Goal: Task Accomplishment & Management: Manage account settings

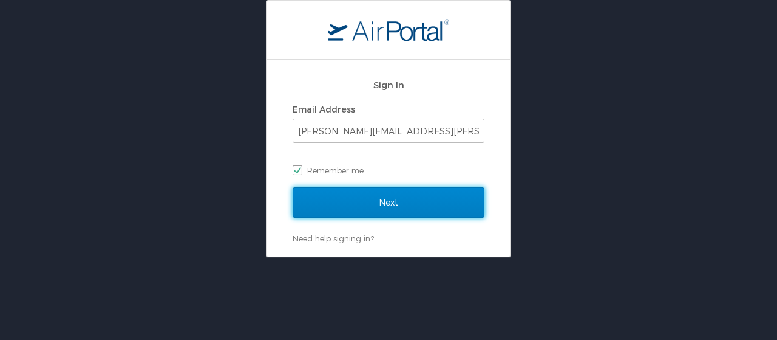
click at [329, 206] on input "Next" at bounding box center [389, 202] width 192 height 30
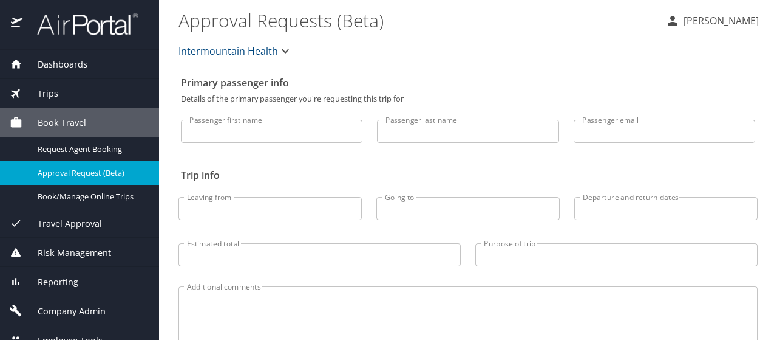
click at [64, 309] on span "Company Admin" at bounding box center [63, 310] width 83 height 13
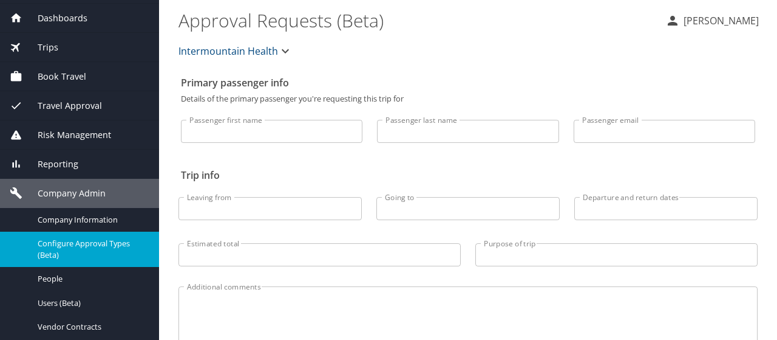
scroll to position [61, 0]
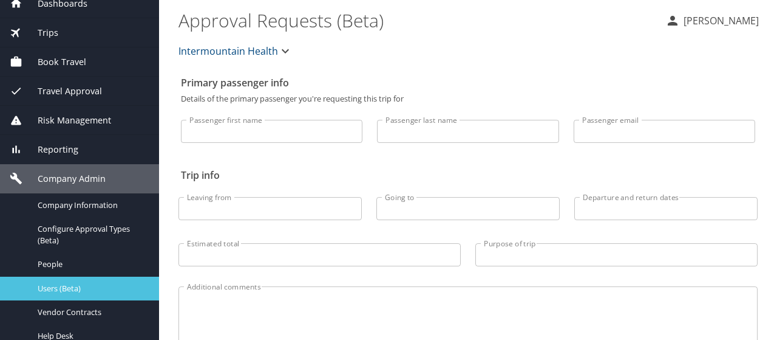
click at [61, 290] on span "Users (Beta)" at bounding box center [91, 288] width 107 height 12
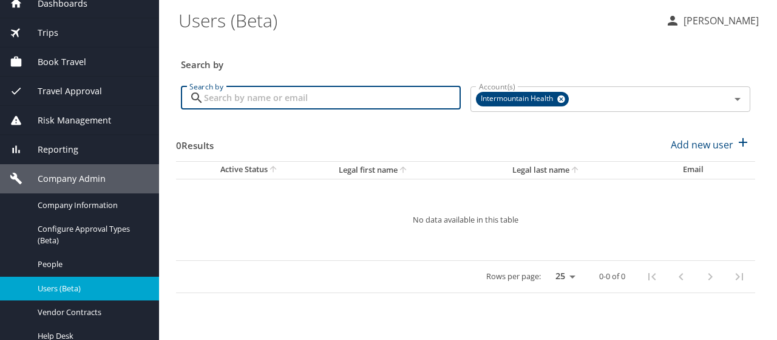
click at [220, 95] on input "Search by" at bounding box center [332, 97] width 257 height 23
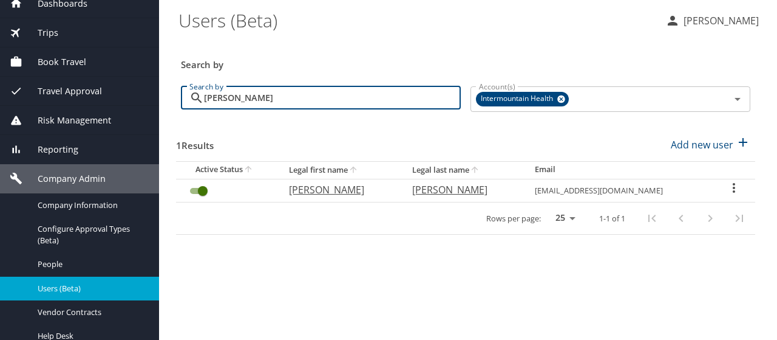
type input "frohne"
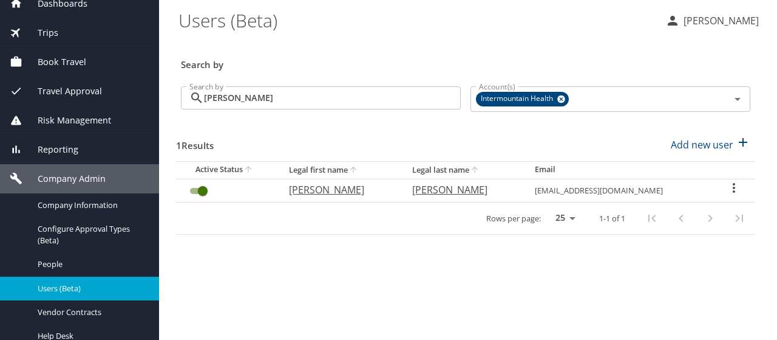
click at [729, 186] on icon "User Search Table" at bounding box center [734, 187] width 15 height 15
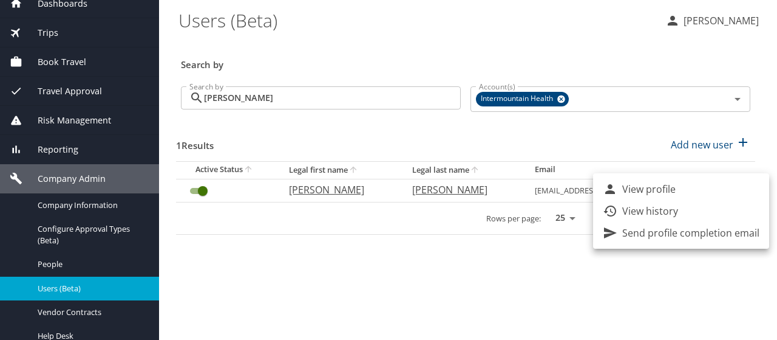
click at [729, 186] on li "View profile" at bounding box center [681, 189] width 176 height 22
select select "US"
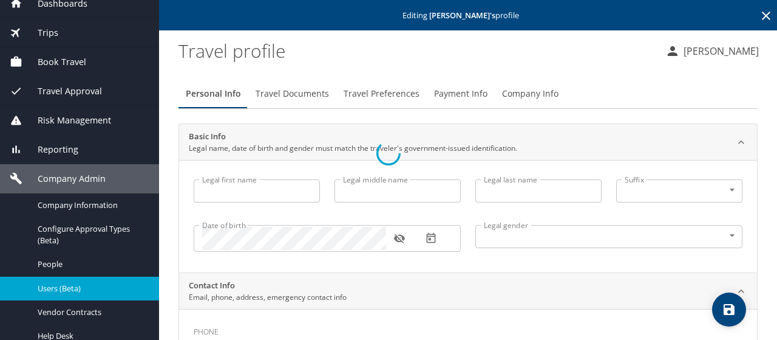
type input "Nathan"
type input "Frohne"
type input "[DEMOGRAPHIC_DATA]"
select select "US"
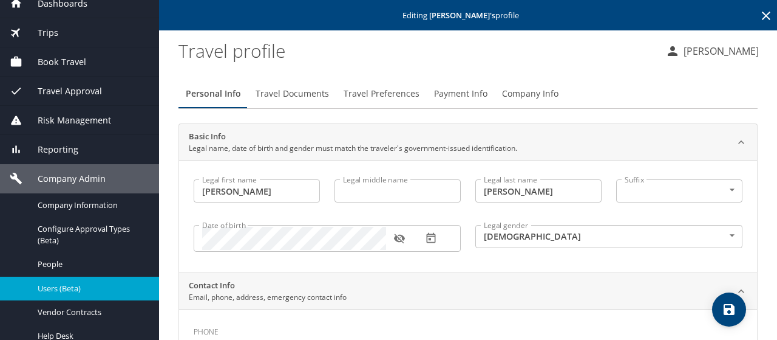
click at [448, 92] on span "Payment Info" at bounding box center [460, 93] width 53 height 15
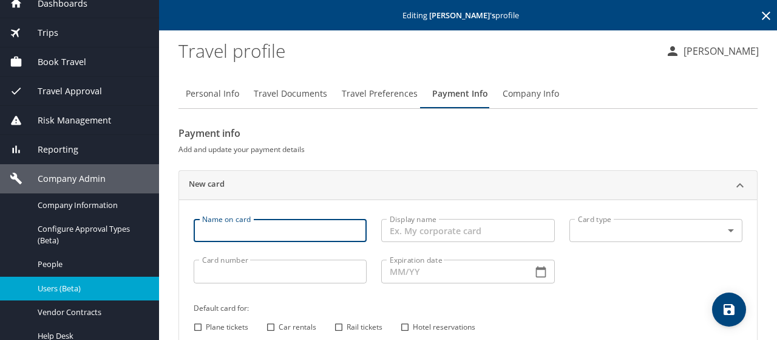
click at [205, 234] on input "Name on card" at bounding box center [280, 230] width 173 height 23
type input "Dana Shepherd"
click at [576, 235] on body "Dashboards AirPortal 360™ Manager My Travel Dashboard Trips Airtinerary® Lookup…" at bounding box center [388, 170] width 777 height 340
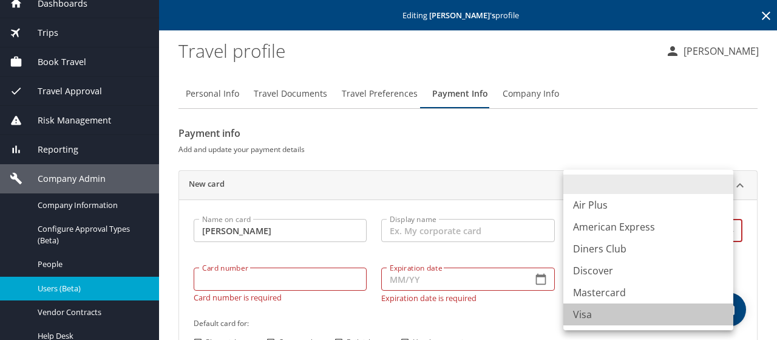
click at [575, 312] on li "Visa" at bounding box center [649, 314] width 170 height 22
type input "VI"
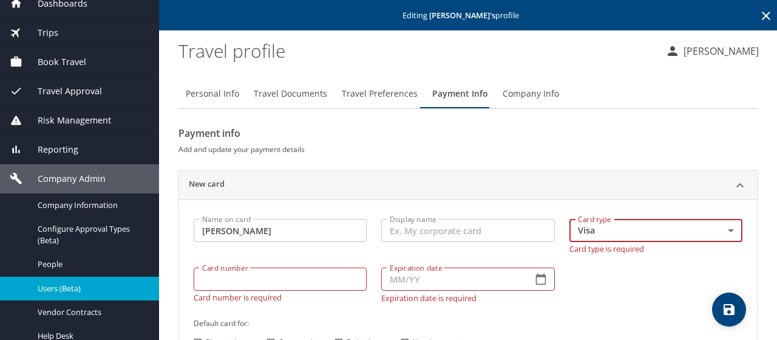
click at [228, 278] on input "Card number" at bounding box center [280, 278] width 173 height 23
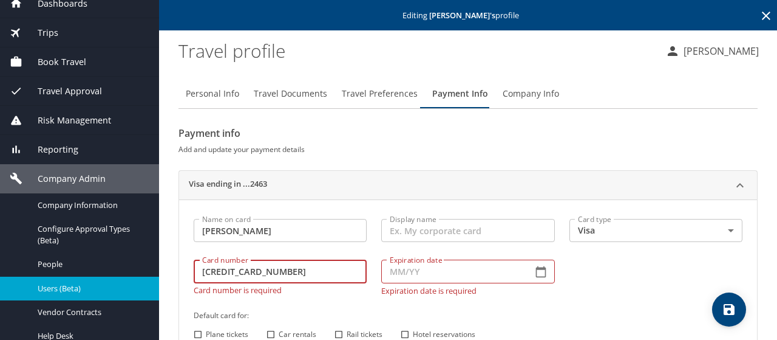
type input "4485591003312463"
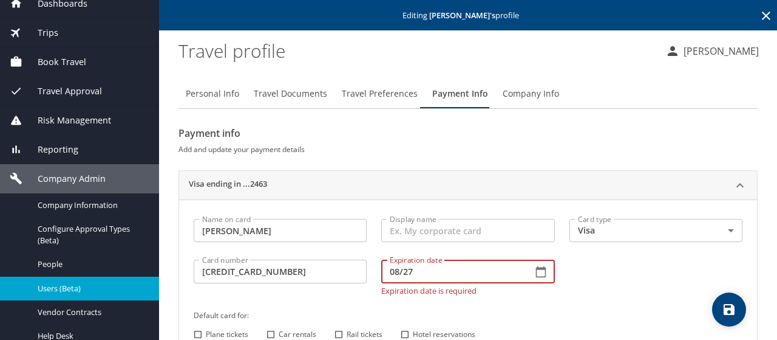
type input "08/27"
click at [403, 334] on div "Name on card Dana Shepherd Name on card Display name Display name Card type Vis…" at bounding box center [468, 283] width 564 height 145
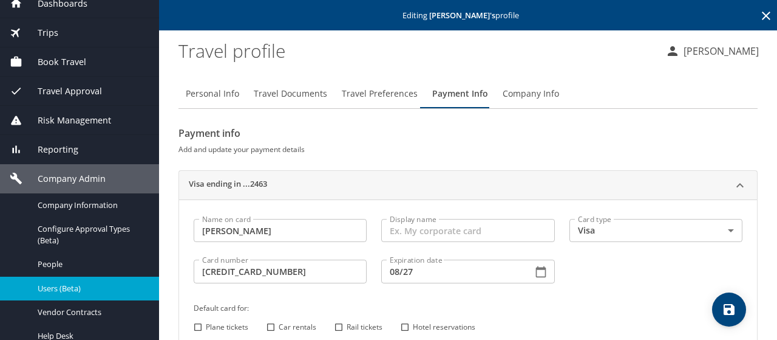
click at [401, 320] on input "Hotel reservations" at bounding box center [405, 327] width 16 height 16
checkbox input "true"
click at [732, 309] on icon "save" at bounding box center [729, 309] width 11 height 11
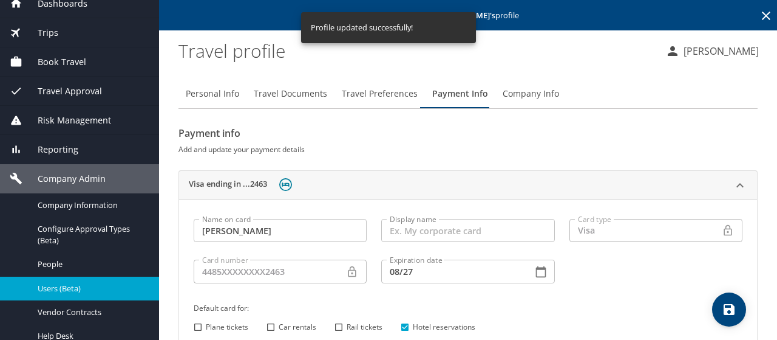
click at [759, 16] on icon at bounding box center [766, 16] width 15 height 15
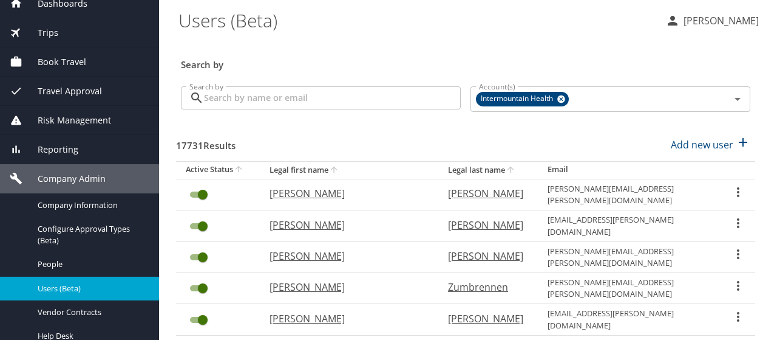
click at [59, 33] on div "Trips" at bounding box center [80, 32] width 140 height 13
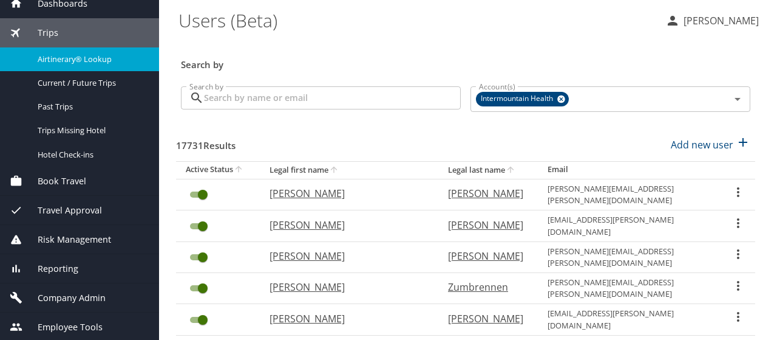
click at [56, 51] on link "Airtinerary® Lookup" at bounding box center [79, 59] width 159 height 24
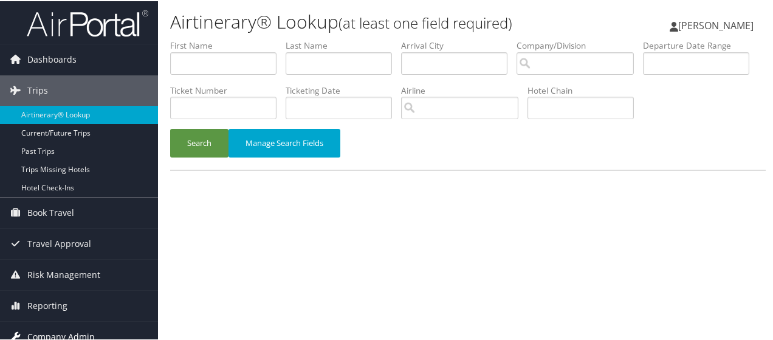
click at [64, 333] on span "Company Admin" at bounding box center [60, 335] width 67 height 30
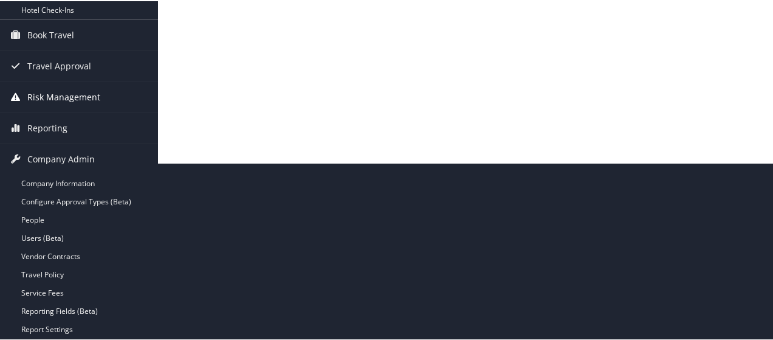
scroll to position [182, 0]
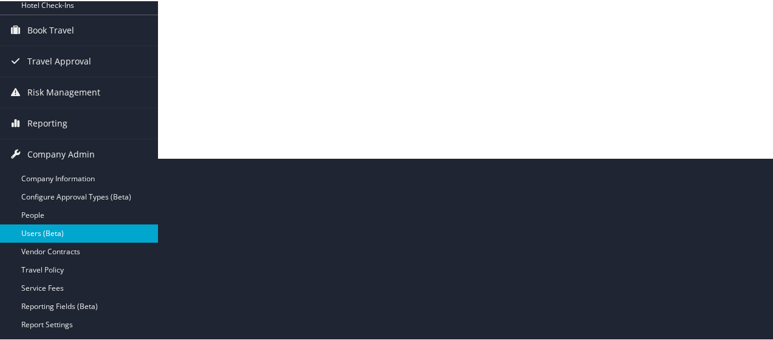
click at [48, 236] on link "Users (Beta)" at bounding box center [79, 232] width 158 height 18
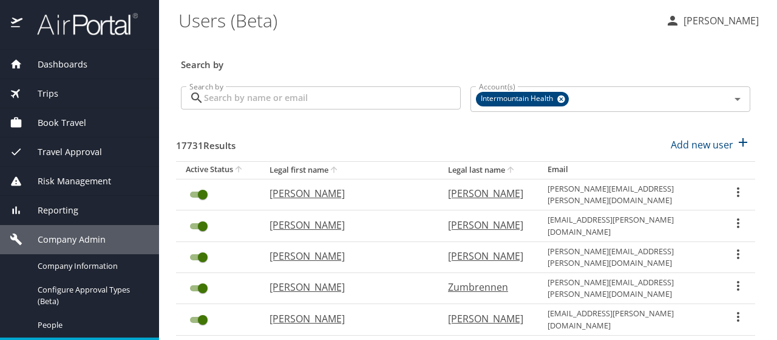
click at [225, 95] on input "Search by" at bounding box center [332, 97] width 257 height 23
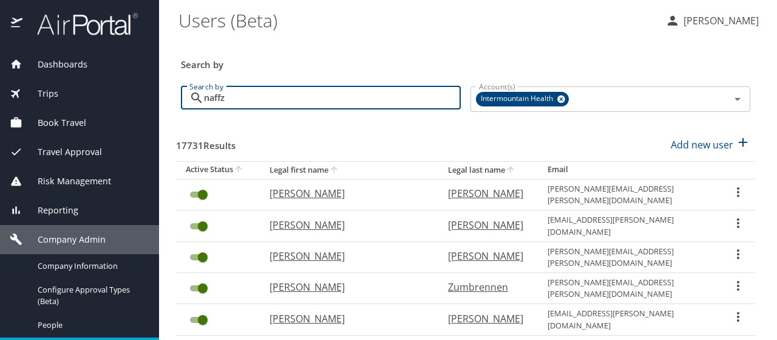
type input "naffz"
checkbox input "false"
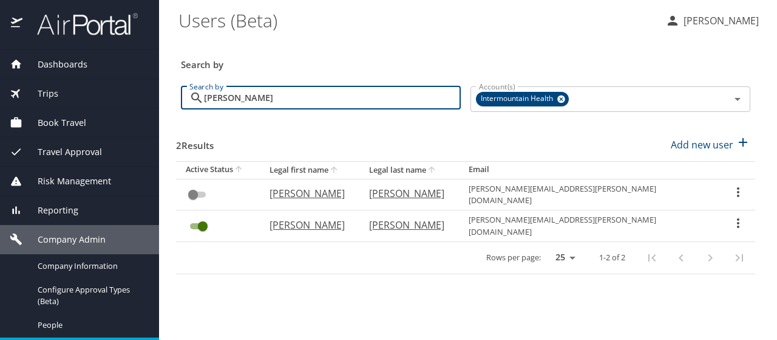
type input "naffziger"
click at [734, 216] on icon "User Search Table" at bounding box center [738, 223] width 15 height 15
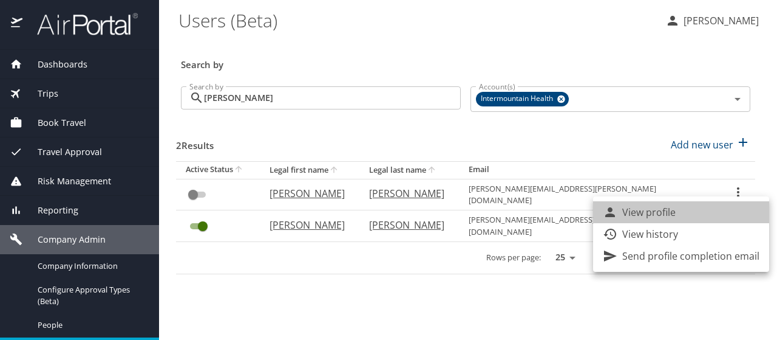
click at [732, 211] on li "View profile" at bounding box center [681, 212] width 176 height 22
select select "US"
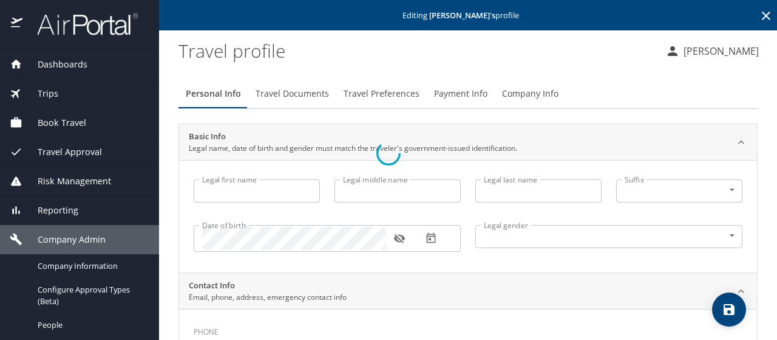
type input "Jay"
type input "Naffziger"
type input "Male"
select select "US"
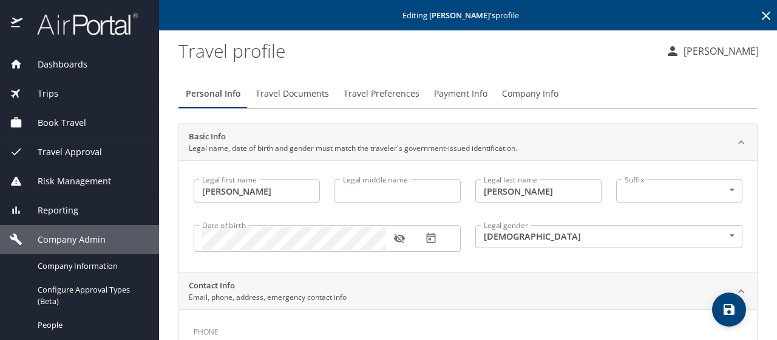
click at [399, 237] on icon "button" at bounding box center [400, 238] width 12 height 12
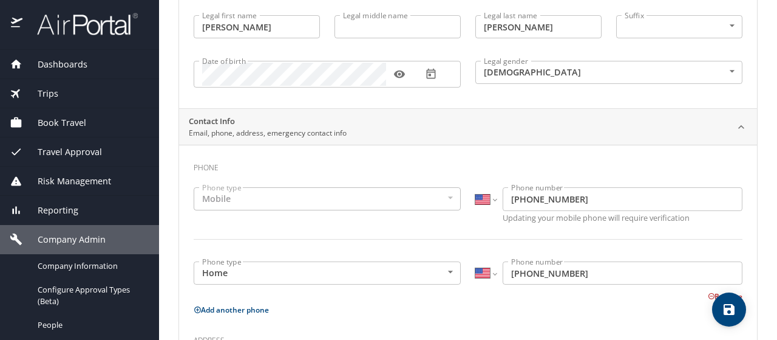
scroll to position [182, 0]
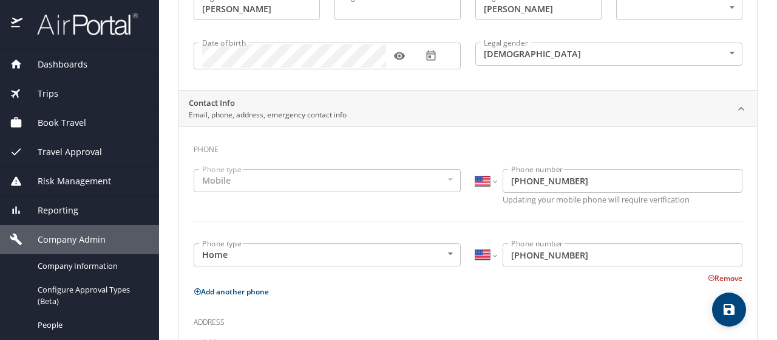
click at [405, 290] on p "Add another phone" at bounding box center [468, 291] width 549 height 15
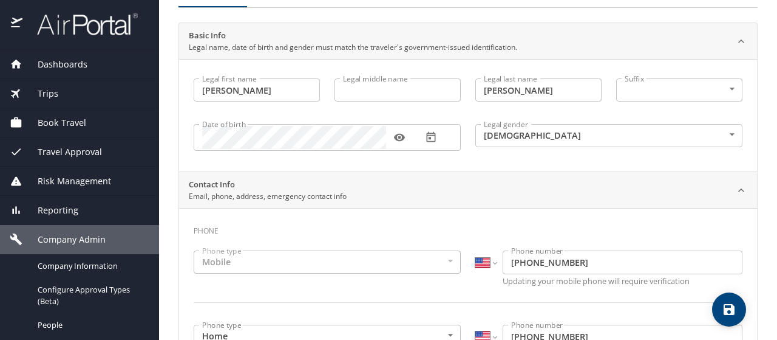
scroll to position [0, 0]
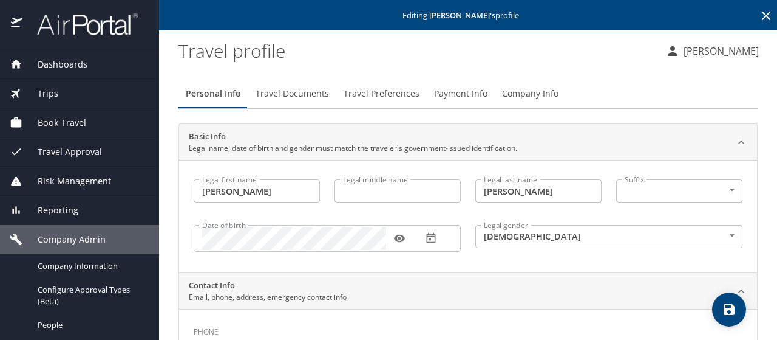
click at [277, 94] on span "Travel Documents" at bounding box center [292, 93] width 73 height 15
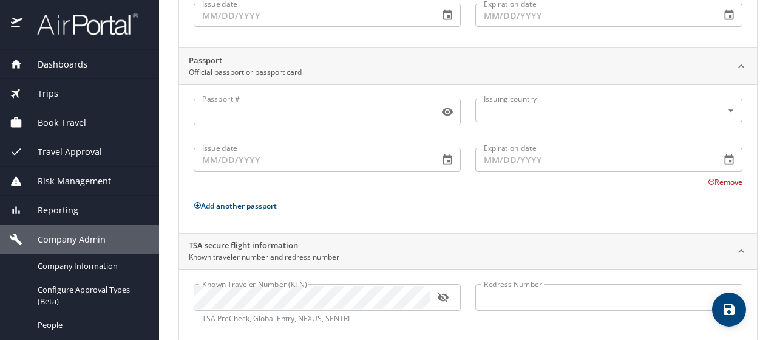
scroll to position [243, 0]
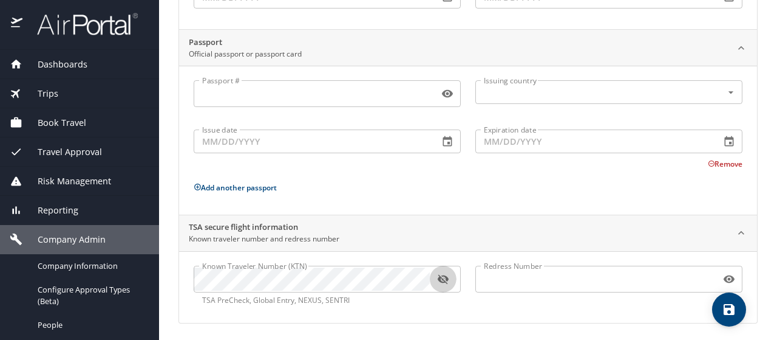
click at [442, 278] on icon "button" at bounding box center [442, 279] width 11 height 10
click at [655, 312] on div "Known Traveler Number (KTN) Known Traveler Number (KTN) TSA PreCheck, Global En…" at bounding box center [468, 287] width 578 height 72
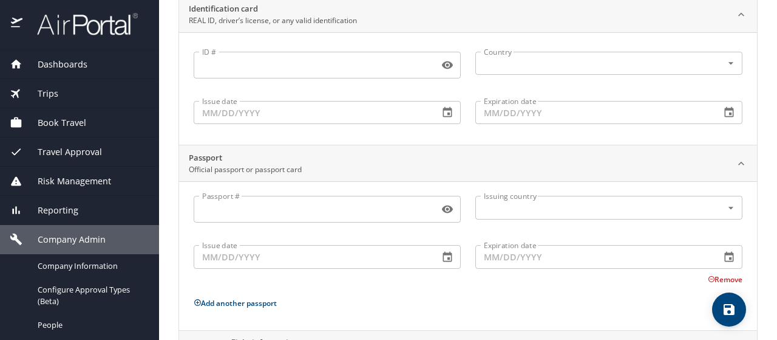
scroll to position [61, 0]
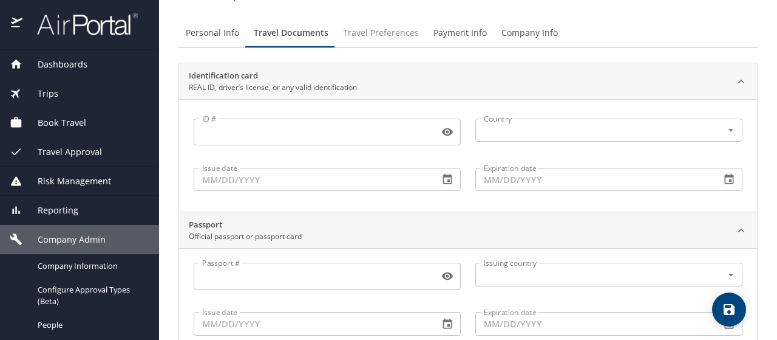
click at [370, 29] on span "Travel Preferences" at bounding box center [381, 33] width 76 height 15
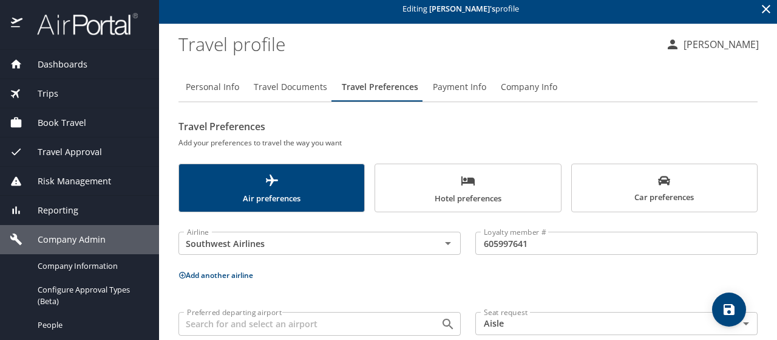
scroll to position [0, 0]
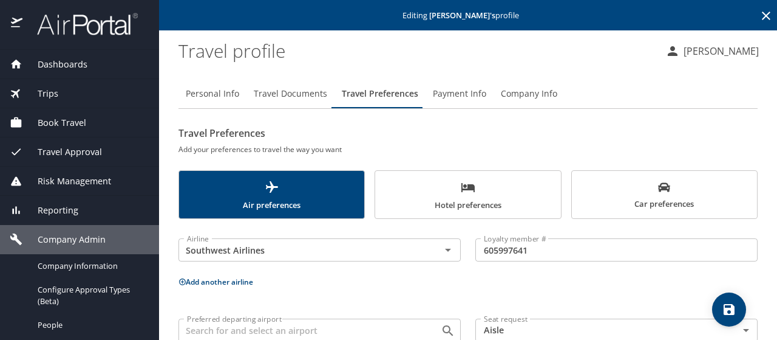
drag, startPoint x: 494, startPoint y: 296, endPoint x: 466, endPoint y: 224, distance: 76.9
click at [494, 296] on div "Airline Southwest Airlines Airline Loyalty member # 605997641 Loyalty member # …" at bounding box center [468, 307] width 579 height 163
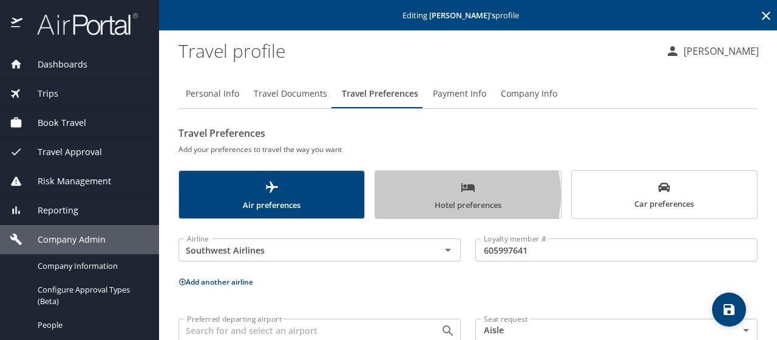
click at [431, 195] on span "Hotel preferences" at bounding box center [468, 196] width 171 height 32
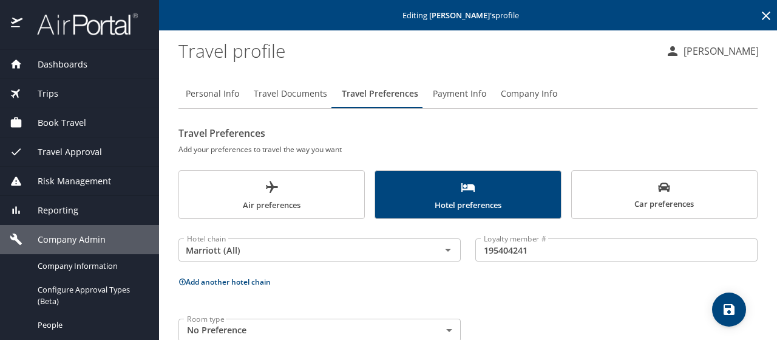
drag, startPoint x: 386, startPoint y: 292, endPoint x: 350, endPoint y: 152, distance: 144.1
click at [386, 292] on div "Hotel chain Marriott (All) Hotel chain Loyalty member # 195404241 Loyalty membe…" at bounding box center [468, 287] width 579 height 123
click at [43, 90] on span "Trips" at bounding box center [40, 93] width 36 height 13
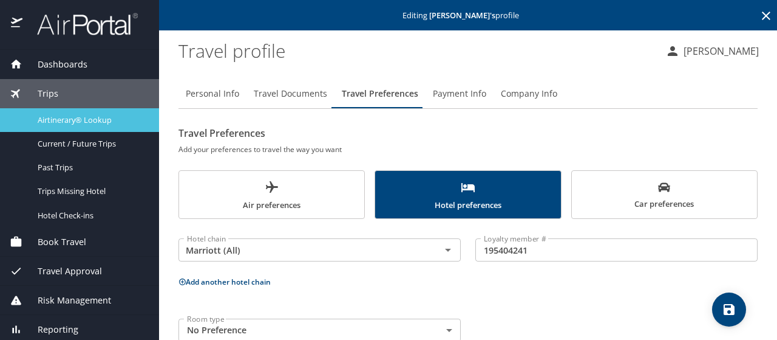
click at [50, 121] on span "Airtinerary® Lookup" at bounding box center [91, 120] width 107 height 12
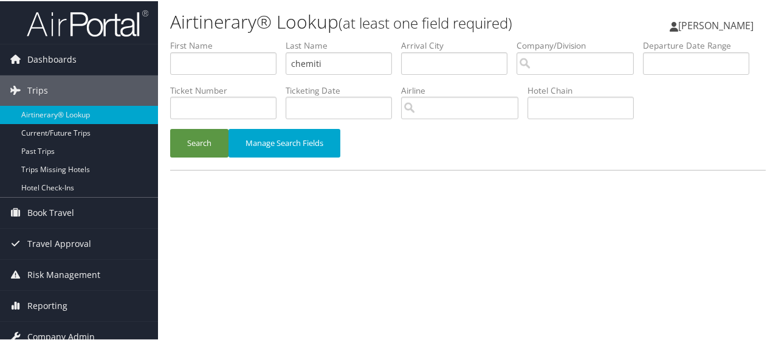
type input "chemiti"
click at [170, 128] on button "Search" at bounding box center [199, 142] width 58 height 29
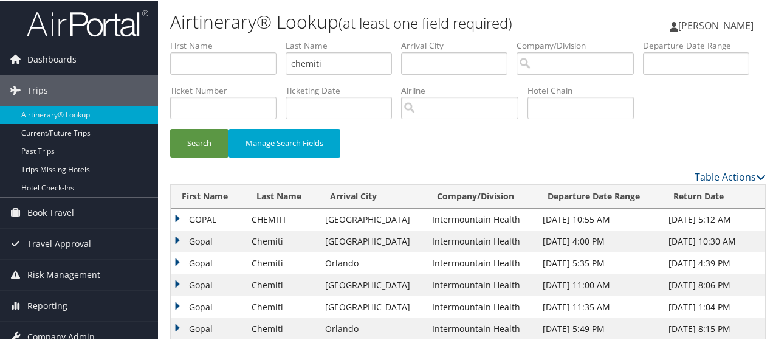
click at [177, 229] on td "GOPAL" at bounding box center [208, 218] width 75 height 22
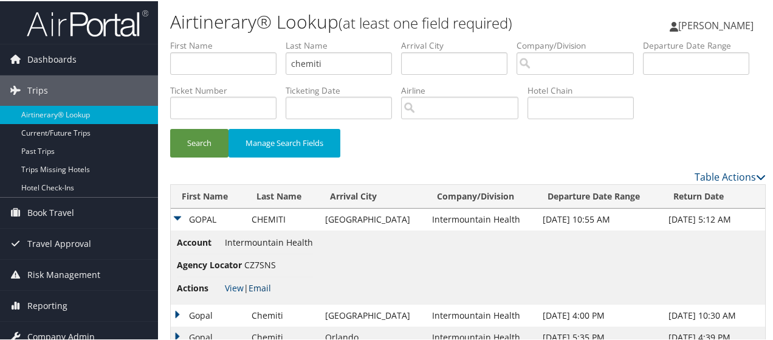
click at [258, 292] on link "Email" at bounding box center [259, 287] width 22 height 12
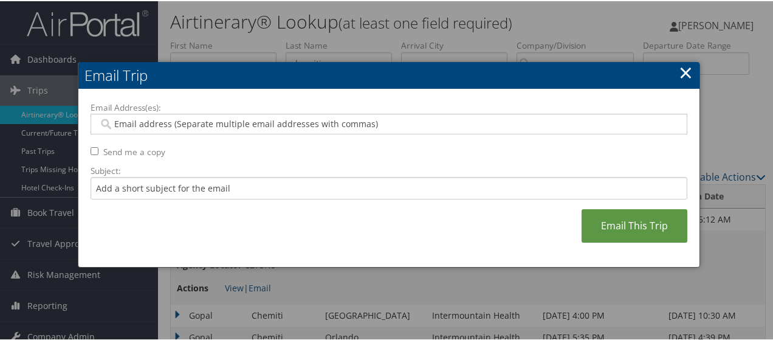
click at [126, 122] on input "Email Address(es):" at bounding box center [388, 123] width 581 height 12
type input "[PERSON_NAME]"
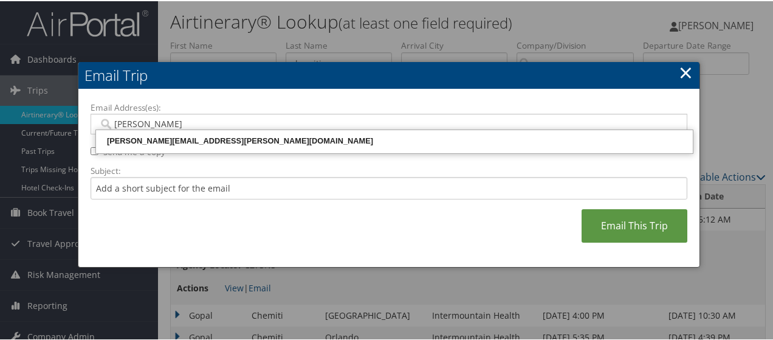
click at [143, 140] on div "[PERSON_NAME][EMAIL_ADDRESS][PERSON_NAME][DOMAIN_NAME]" at bounding box center [394, 140] width 593 height 12
type input "[PERSON_NAME][EMAIL_ADDRESS][PERSON_NAME][DOMAIN_NAME]"
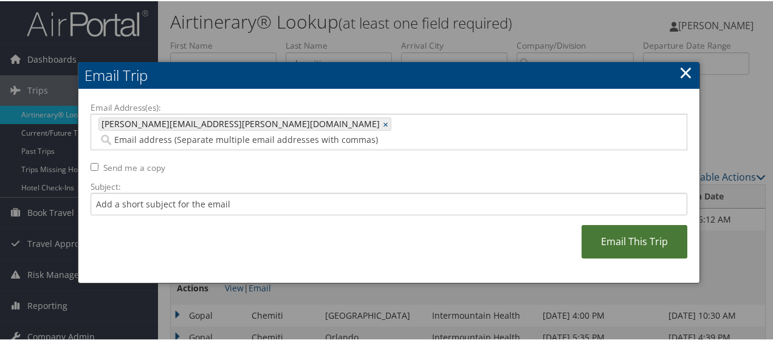
click at [633, 226] on link "Email This Trip" at bounding box center [634, 239] width 106 height 33
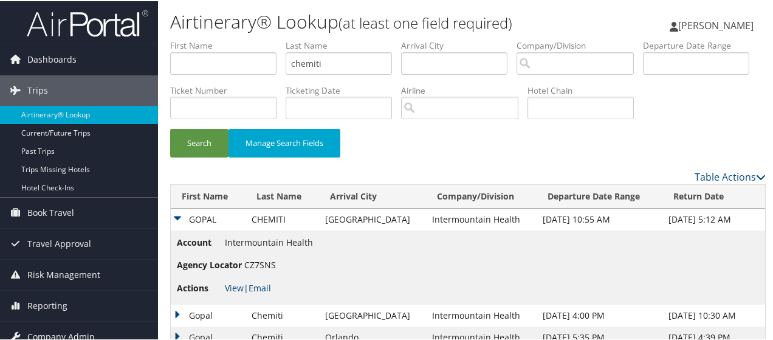
click at [177, 229] on td "GOPAL" at bounding box center [208, 218] width 75 height 22
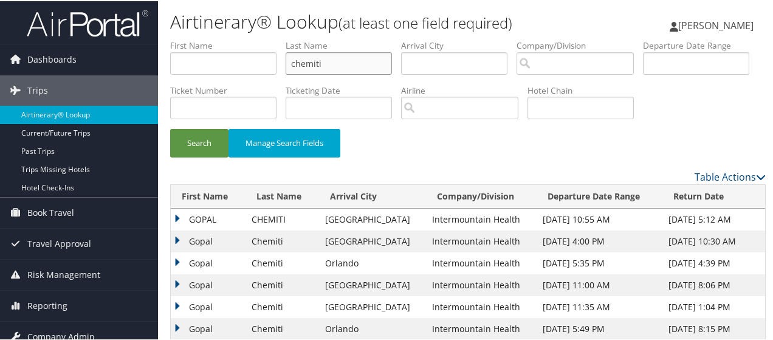
drag, startPoint x: 344, startPoint y: 61, endPoint x: 247, endPoint y: 53, distance: 97.5
click at [247, 38] on ul "First Name Last Name chemiti Departure City Arrival City Company/Division Airpo…" at bounding box center [467, 38] width 595 height 0
